Goal: Information Seeking & Learning: Understand process/instructions

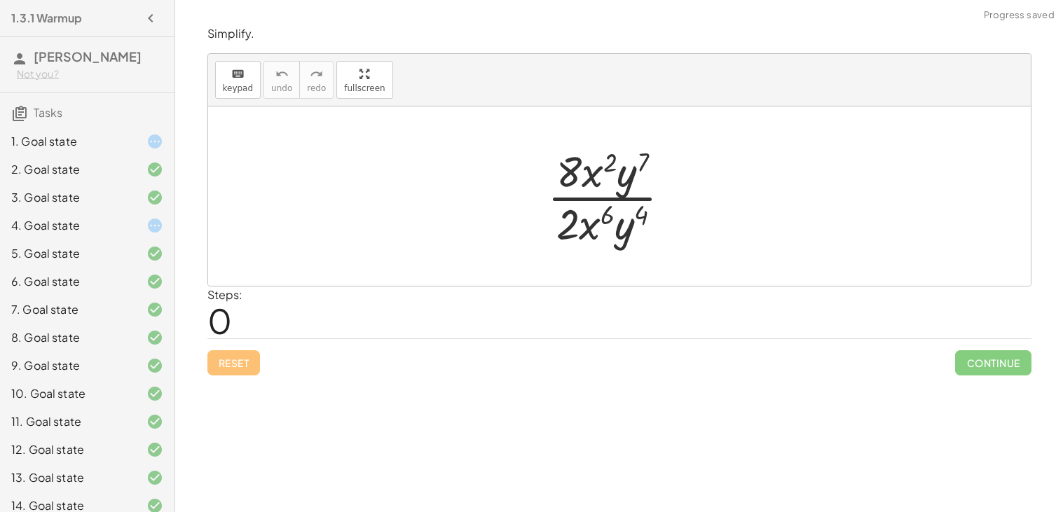
click at [114, 135] on div "1. Goal state" at bounding box center [67, 141] width 113 height 17
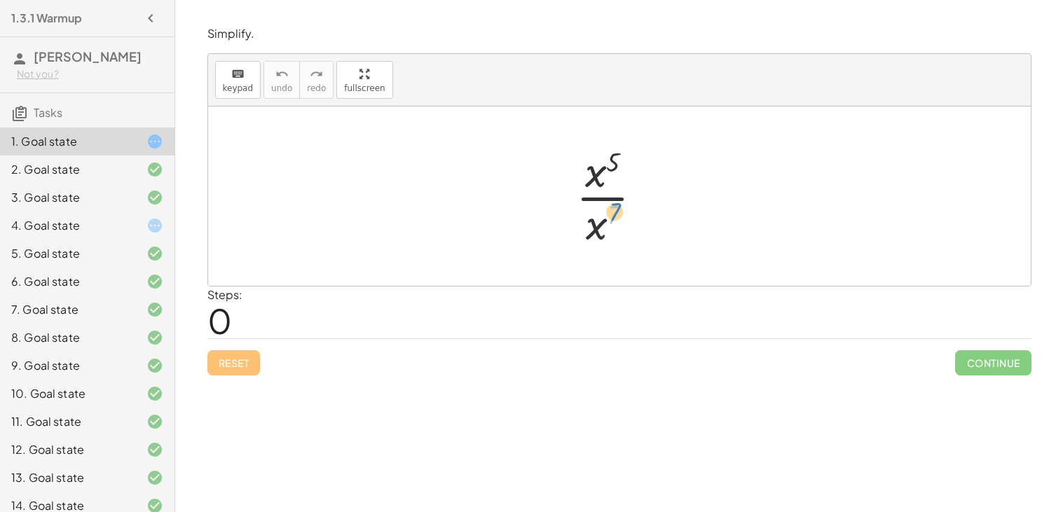
click at [614, 209] on div at bounding box center [615, 196] width 92 height 108
drag, startPoint x: 596, startPoint y: 228, endPoint x: 611, endPoint y: 177, distance: 53.4
drag, startPoint x: 623, startPoint y: 188, endPoint x: 631, endPoint y: 216, distance: 29.1
click at [631, 216] on div at bounding box center [615, 196] width 102 height 69
drag, startPoint x: 586, startPoint y: 207, endPoint x: 599, endPoint y: 238, distance: 33.6
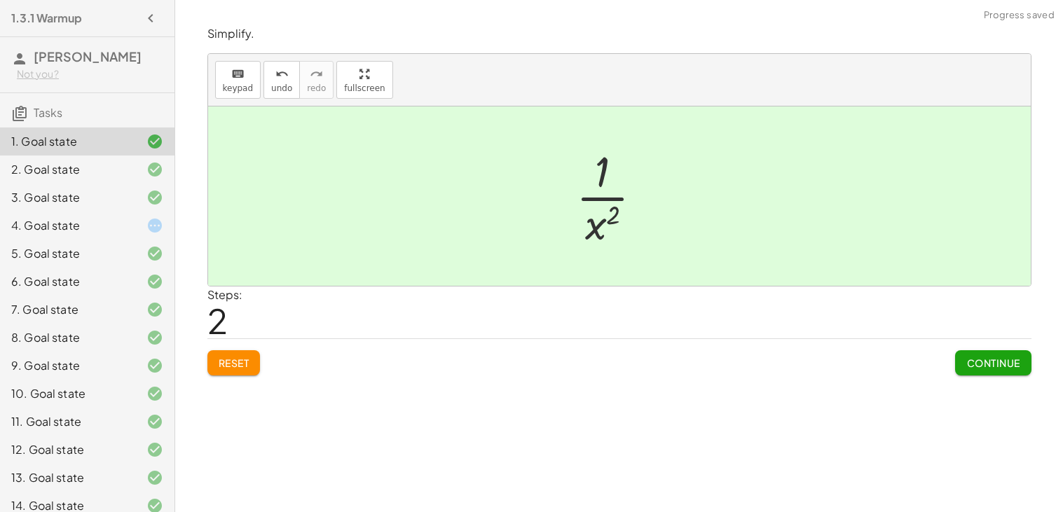
click at [978, 377] on div "Simplify. keyboard keypad undo undo redo redo fullscreen · x 5 · x 7 x ( + 5 − …" at bounding box center [619, 201] width 841 height 366
click at [971, 366] on span "Continue" at bounding box center [992, 363] width 53 height 13
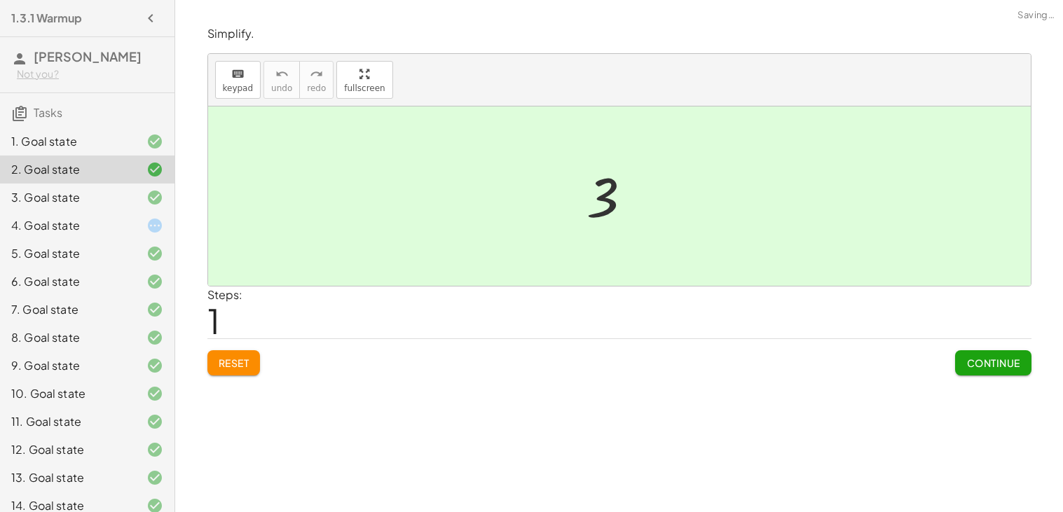
click at [971, 366] on span "Continue" at bounding box center [992, 363] width 53 height 13
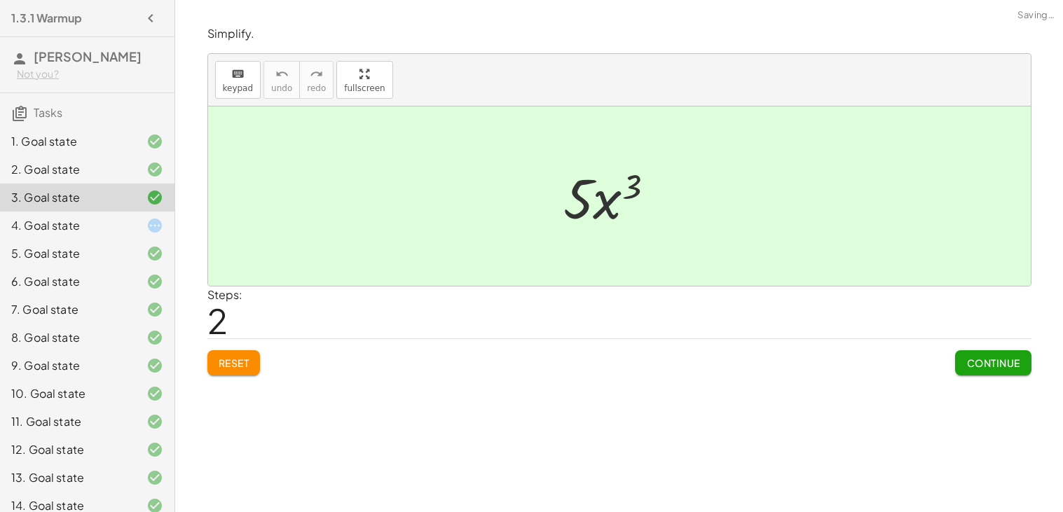
click at [971, 366] on span "Continue" at bounding box center [992, 363] width 53 height 13
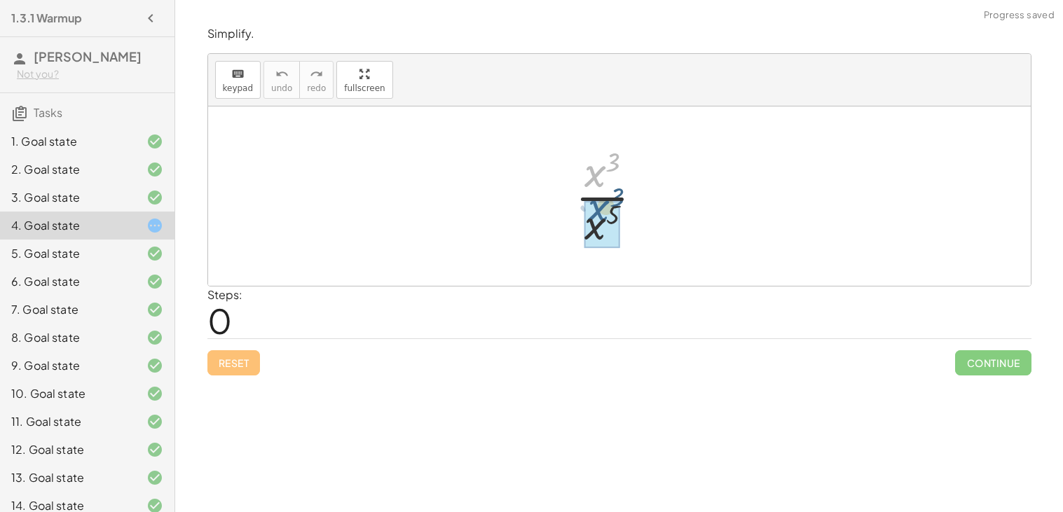
drag, startPoint x: 598, startPoint y: 179, endPoint x: 599, endPoint y: 223, distance: 44.2
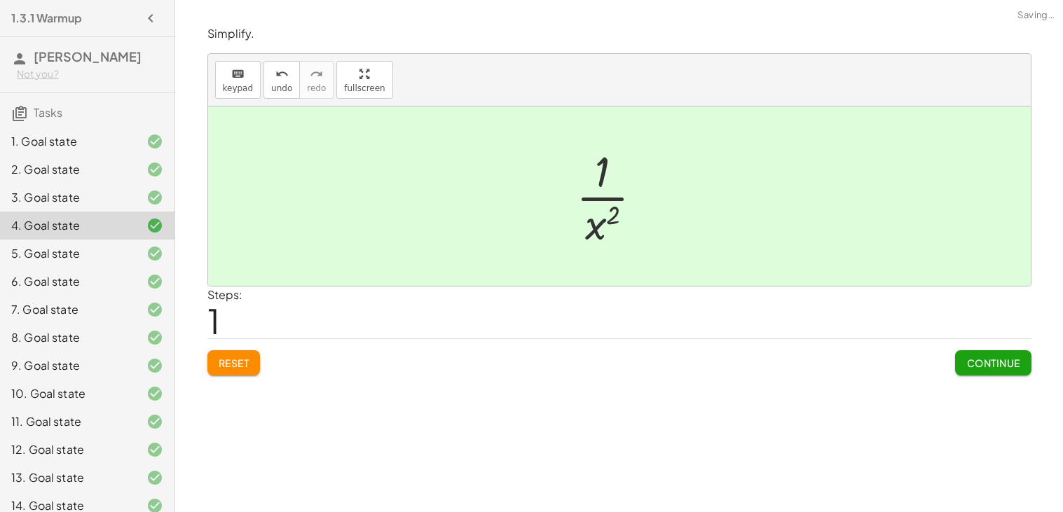
click at [972, 369] on span "Continue" at bounding box center [992, 363] width 53 height 13
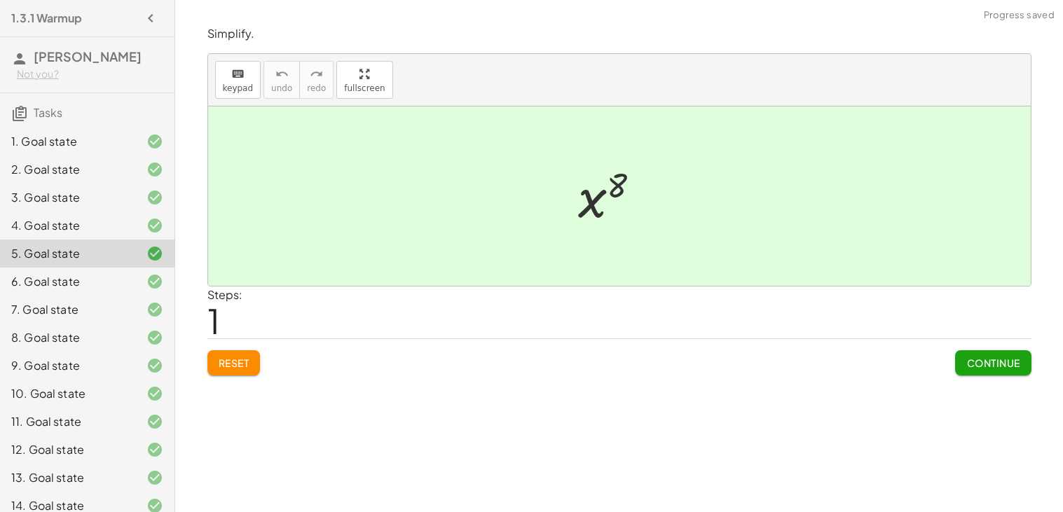
scroll to position [209, 0]
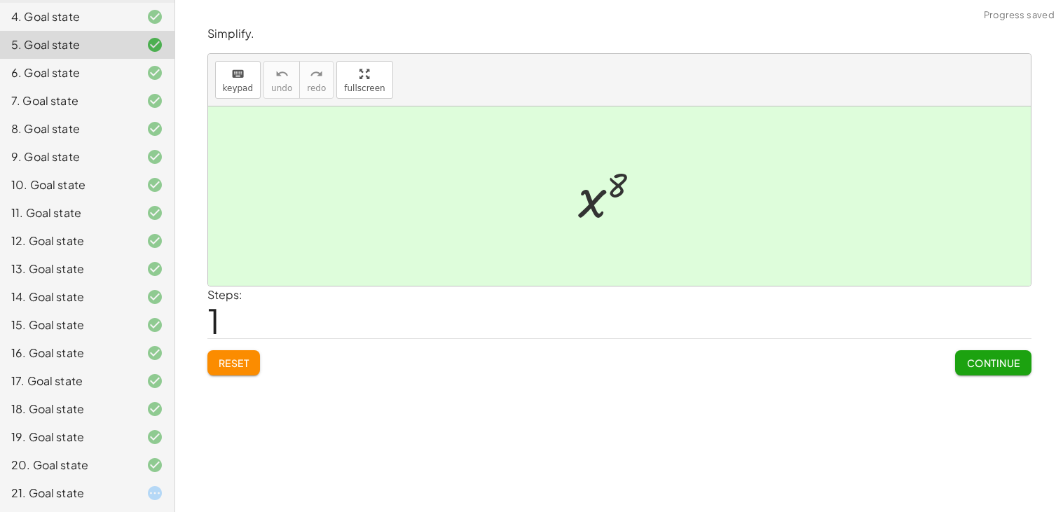
click at [139, 493] on div at bounding box center [143, 493] width 39 height 17
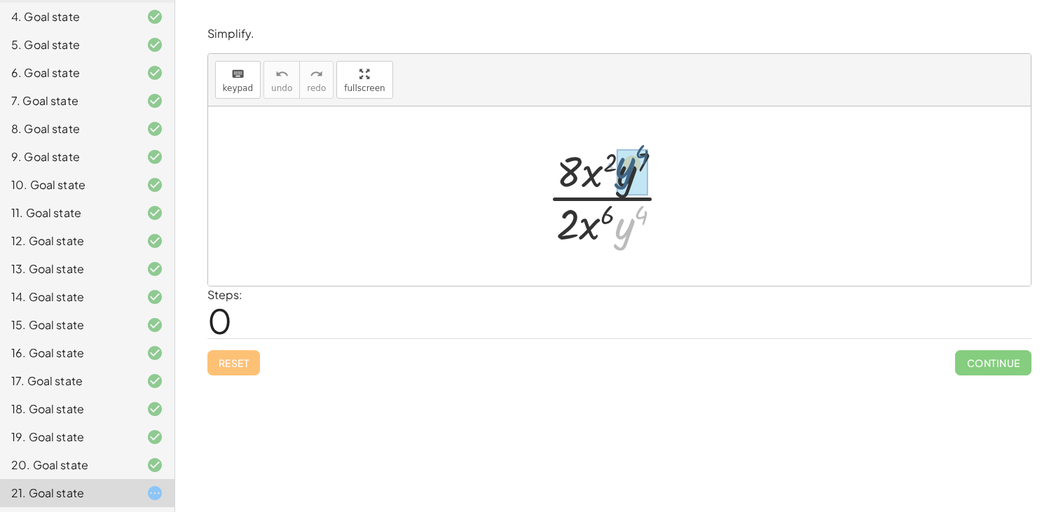
drag, startPoint x: 620, startPoint y: 222, endPoint x: 621, endPoint y: 163, distance: 59.6
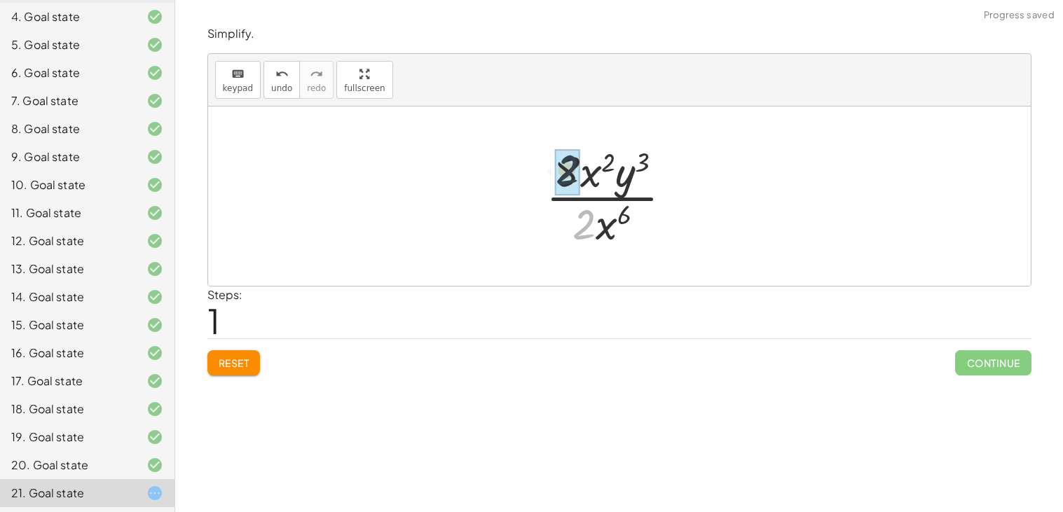
drag, startPoint x: 588, startPoint y: 236, endPoint x: 570, endPoint y: 179, distance: 60.3
drag, startPoint x: 598, startPoint y: 226, endPoint x: 595, endPoint y: 156, distance: 70.1
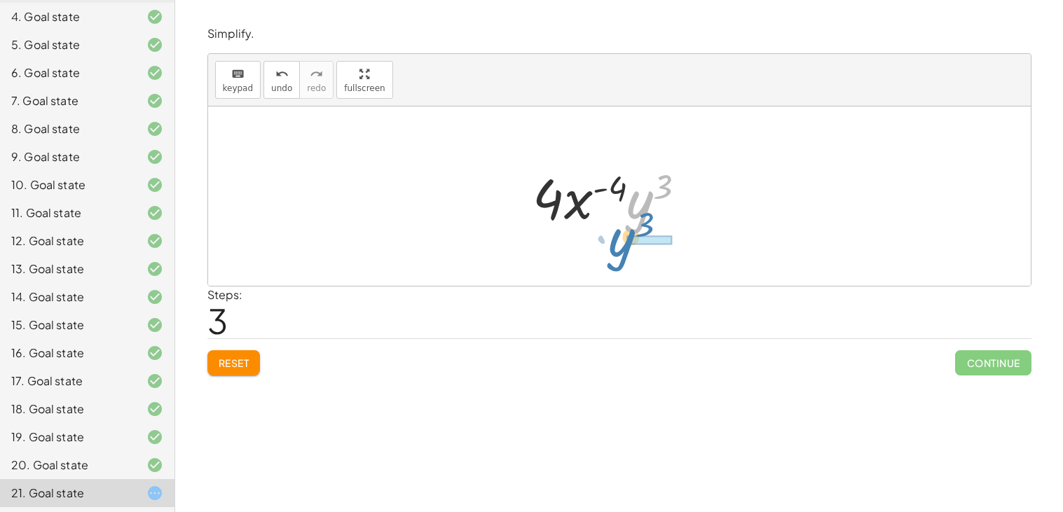
drag, startPoint x: 633, startPoint y: 203, endPoint x: 626, endPoint y: 238, distance: 34.9
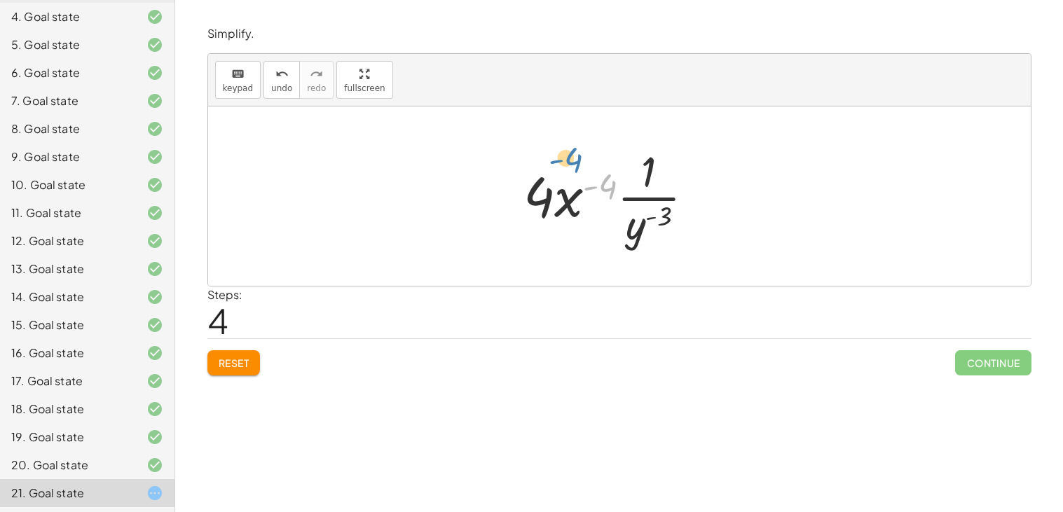
drag, startPoint x: 586, startPoint y: 193, endPoint x: 549, endPoint y: 163, distance: 47.3
click at [549, 163] on div at bounding box center [614, 196] width 196 height 108
click at [541, 195] on div at bounding box center [614, 196] width 196 height 108
drag, startPoint x: 566, startPoint y: 197, endPoint x: 565, endPoint y: 235, distance: 37.8
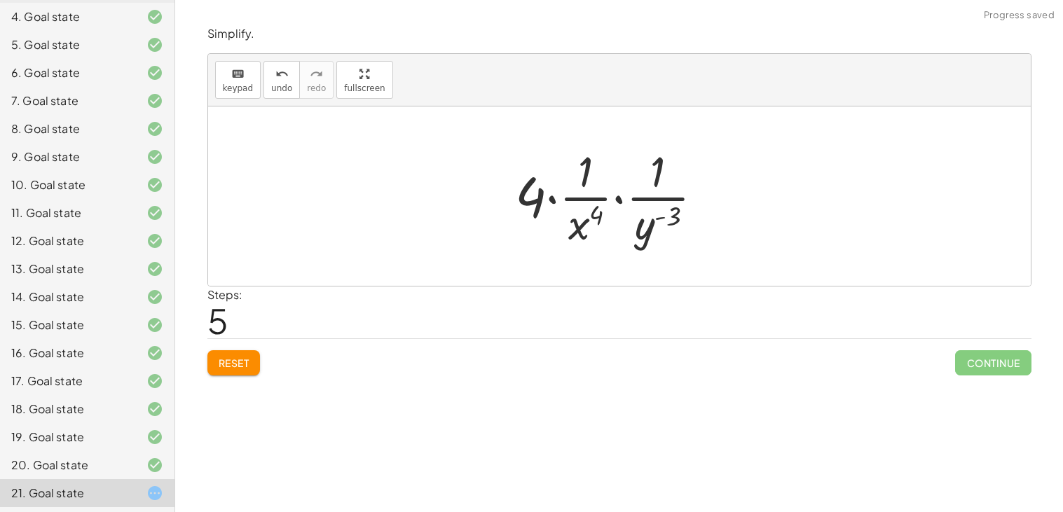
click at [537, 198] on div at bounding box center [615, 196] width 214 height 108
click at [559, 200] on div at bounding box center [615, 196] width 214 height 108
click at [567, 199] on div at bounding box center [615, 196] width 214 height 108
click at [550, 196] on div at bounding box center [615, 196] width 214 height 108
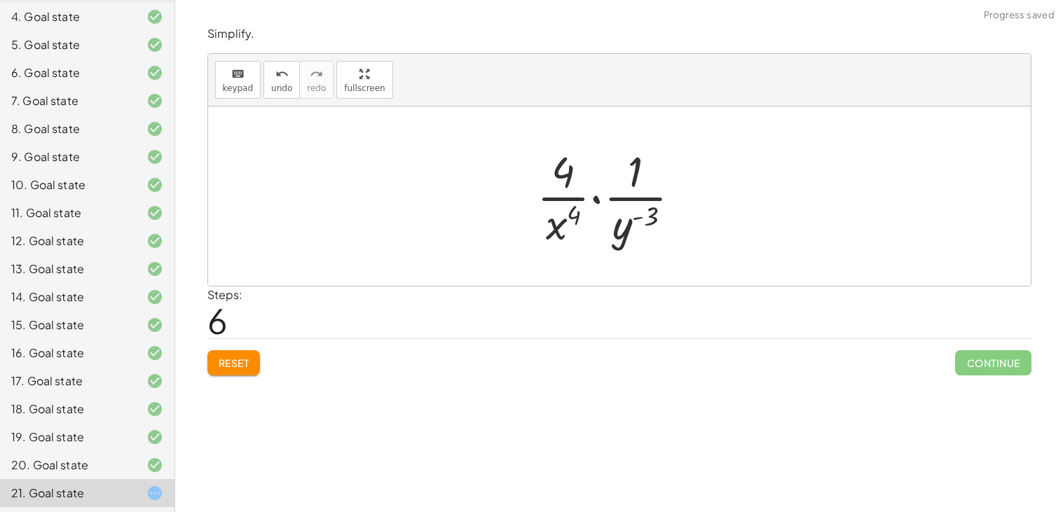
click at [593, 198] on div at bounding box center [615, 196] width 170 height 108
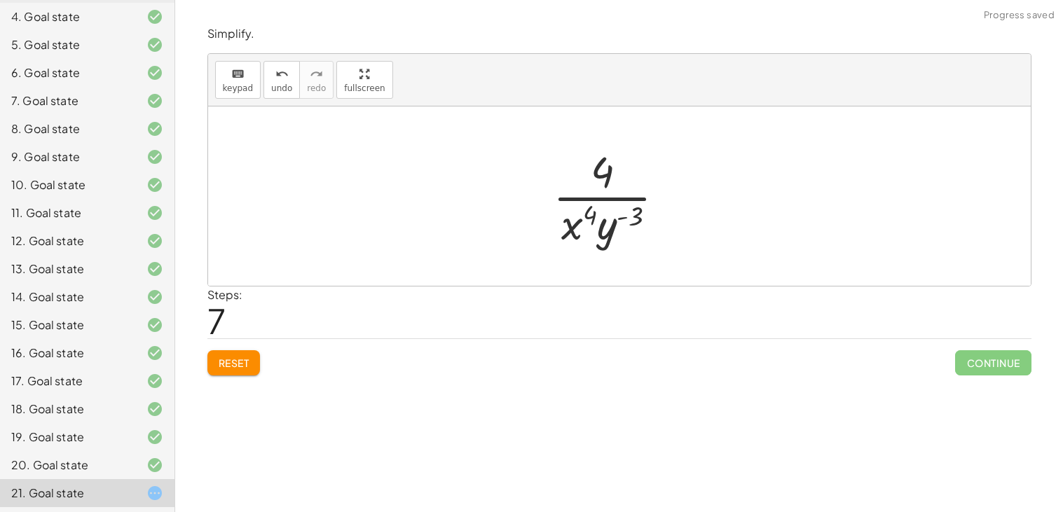
click at [610, 225] on div at bounding box center [615, 196] width 138 height 108
click at [596, 226] on div at bounding box center [615, 196] width 138 height 108
drag, startPoint x: 637, startPoint y: 214, endPoint x: 593, endPoint y: 213, distance: 43.4
click at [593, 213] on div at bounding box center [615, 196] width 138 height 108
drag, startPoint x: 601, startPoint y: 228, endPoint x: 571, endPoint y: 223, distance: 30.4
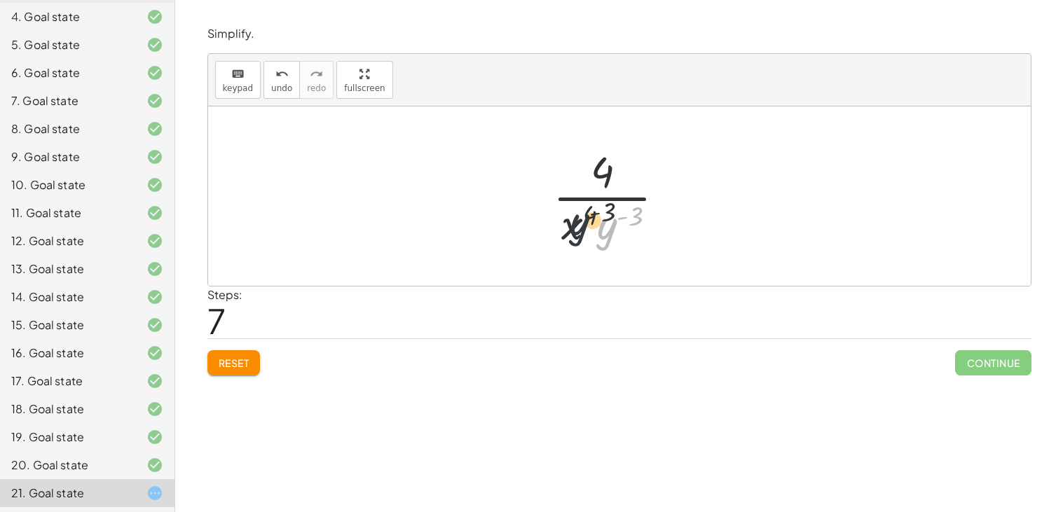
click at [571, 223] on div at bounding box center [615, 196] width 138 height 108
drag, startPoint x: 577, startPoint y: 229, endPoint x: 618, endPoint y: 188, distance: 58.0
click at [618, 188] on div at bounding box center [615, 196] width 138 height 108
click at [595, 179] on div at bounding box center [614, 196] width 127 height 108
click at [598, 206] on div at bounding box center [614, 196] width 127 height 108
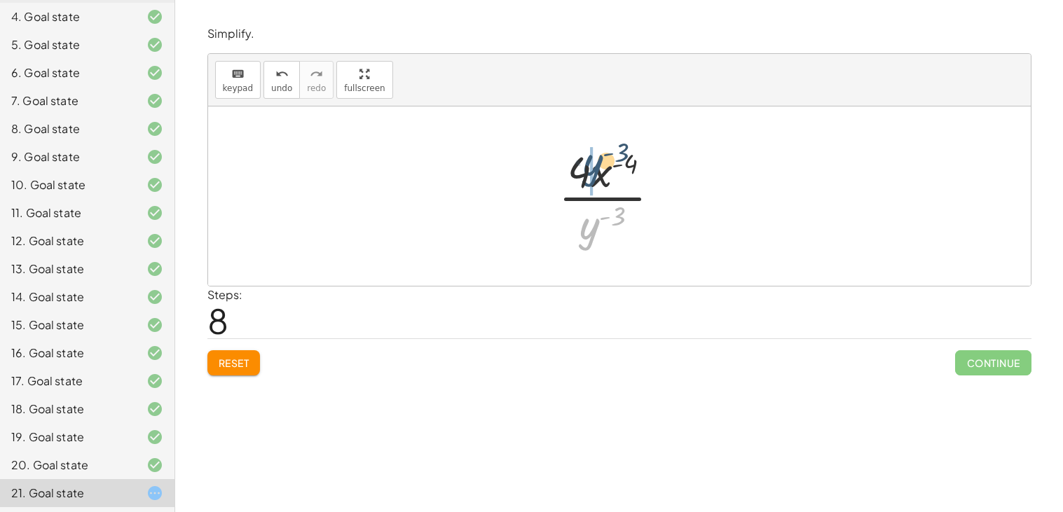
drag, startPoint x: 593, startPoint y: 225, endPoint x: 598, endPoint y: 159, distance: 66.0
click at [598, 159] on div at bounding box center [614, 196] width 127 height 108
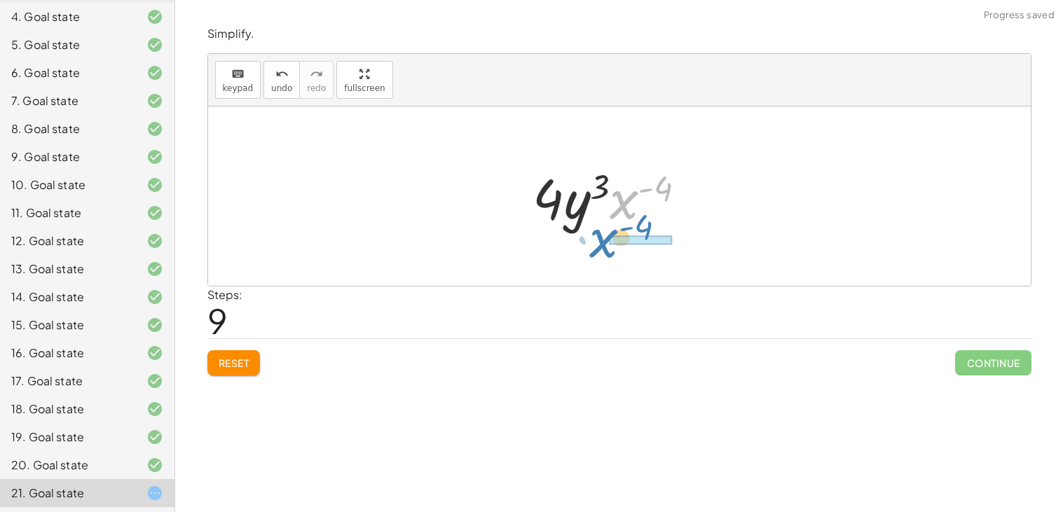
drag, startPoint x: 626, startPoint y: 199, endPoint x: 609, endPoint y: 238, distance: 42.0
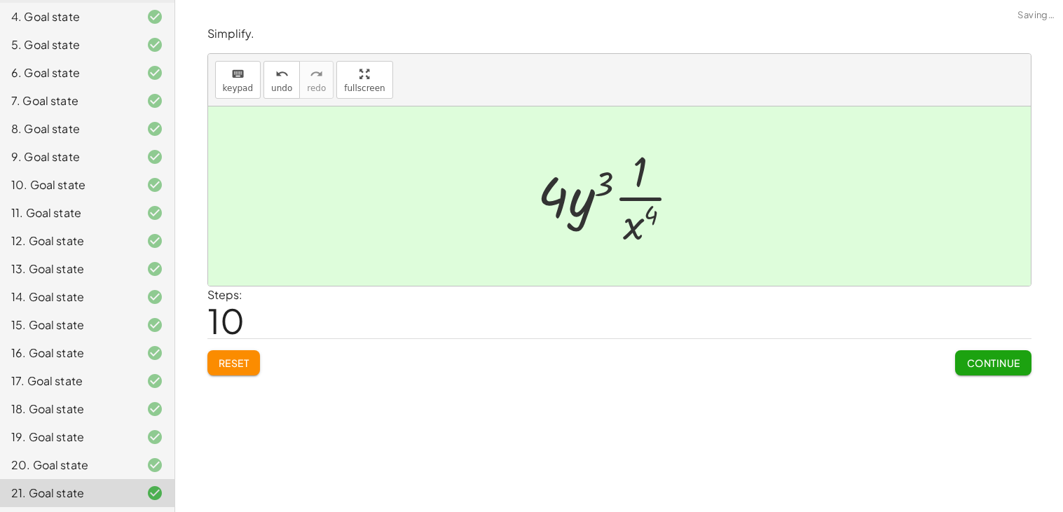
click at [636, 195] on div at bounding box center [614, 196] width 169 height 108
click at [986, 356] on button "Continue" at bounding box center [993, 362] width 76 height 25
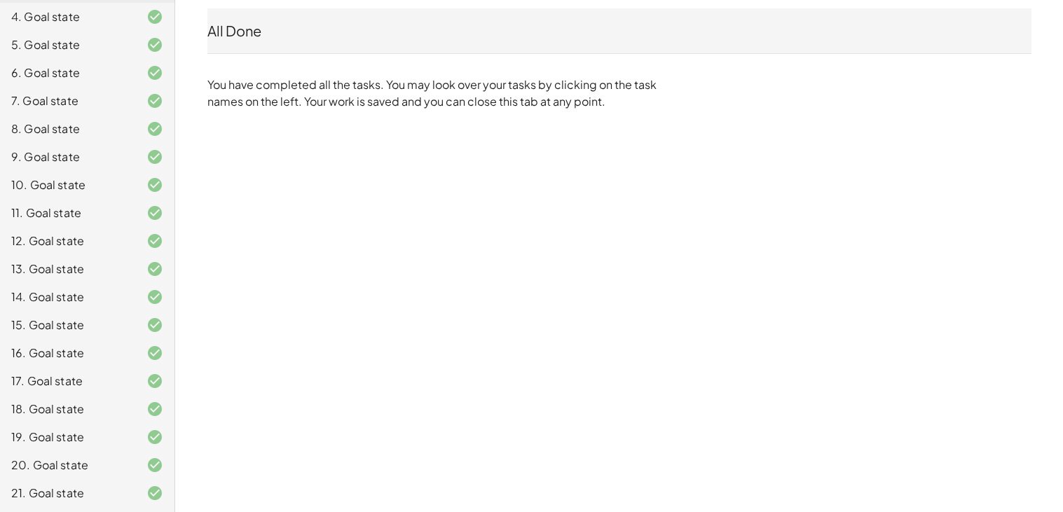
scroll to position [0, 0]
